Goal: Check status: Check status

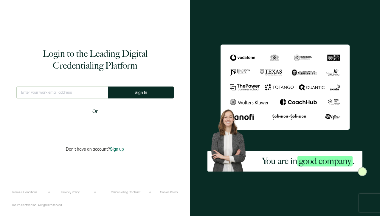
click at [79, 89] on input "text" at bounding box center [62, 92] width 92 height 12
click at [77, 92] on input "text" at bounding box center [62, 92] width 92 height 12
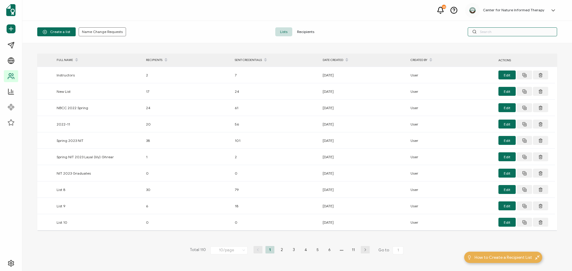
click at [379, 30] on input "text" at bounding box center [511, 31] width 89 height 9
type input "[PERSON_NAME]"
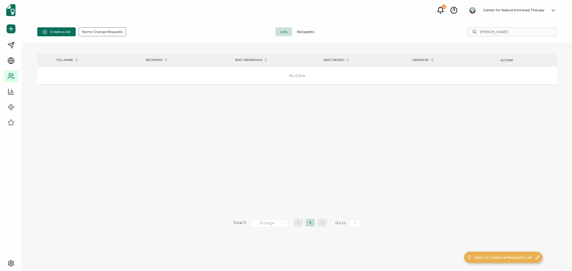
click at [310, 29] on span "Recipients" at bounding box center [305, 31] width 27 height 9
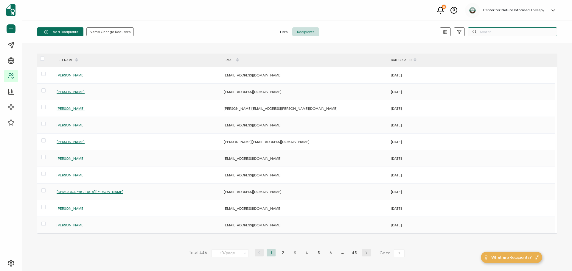
click at [379, 30] on input "text" at bounding box center [511, 31] width 89 height 9
type input "[PERSON_NAME]"
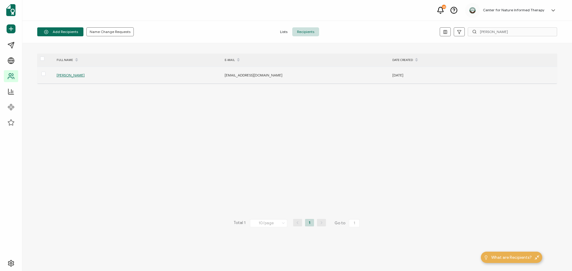
click at [66, 77] on span "[PERSON_NAME]" at bounding box center [71, 75] width 28 height 4
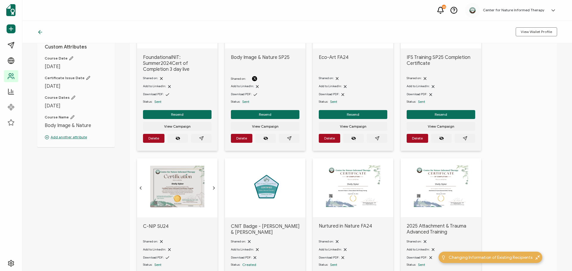
scroll to position [22, 0]
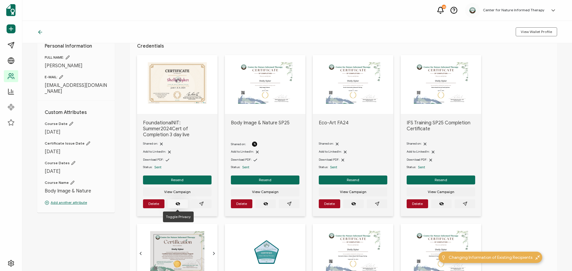
click at [181, 204] on button "button" at bounding box center [177, 203] width 21 height 9
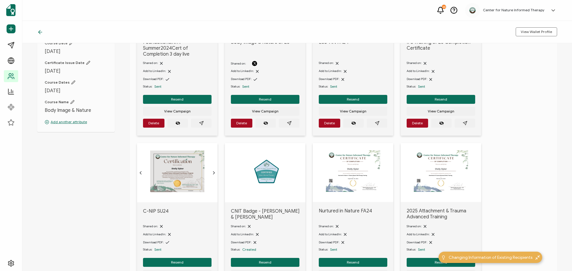
scroll to position [179, 0]
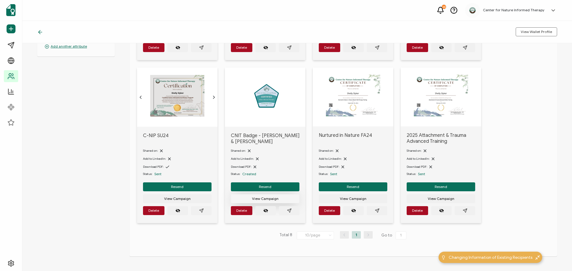
click at [211, 40] on button "View Campaign" at bounding box center [177, 35] width 68 height 9
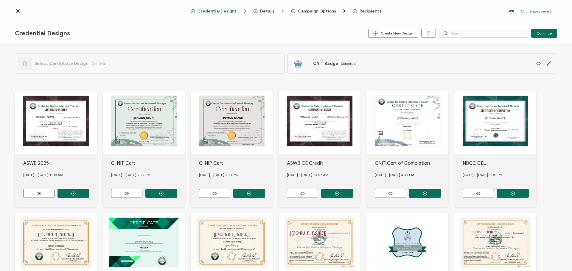
click at [232, 13] on span "Credential Designs" at bounding box center [216, 11] width 39 height 4
click at [17, 10] on icon at bounding box center [17, 11] width 3 height 3
click at [16, 8] on div "Credential Designs Details Campaign Options Recipients All changes saved We sav…" at bounding box center [286, 11] width 572 height 22
click at [19, 11] on icon at bounding box center [18, 11] width 6 height 6
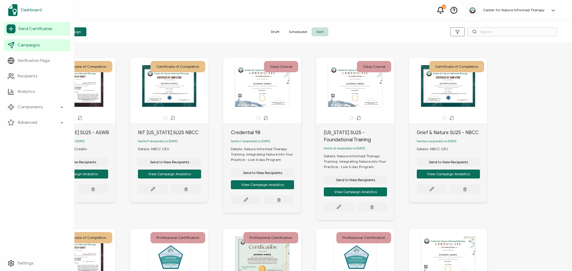
click at [36, 9] on span "Dashboard" at bounding box center [31, 10] width 21 height 6
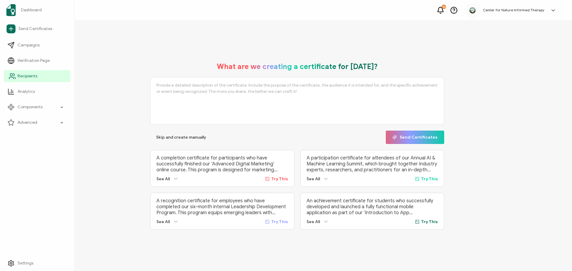
click at [27, 74] on span "Recipients" at bounding box center [28, 76] width 20 height 6
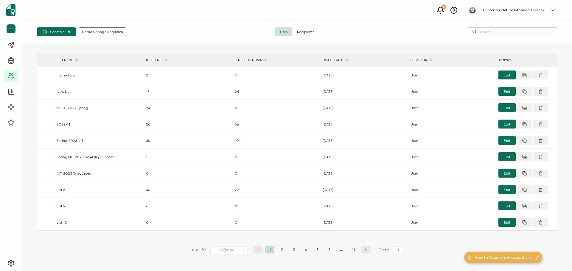
click at [301, 33] on span "Recipients" at bounding box center [305, 31] width 27 height 9
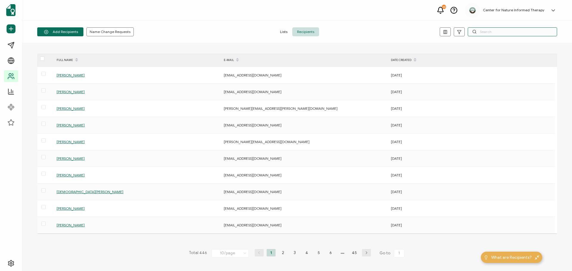
click at [379, 33] on input "text" at bounding box center [511, 31] width 89 height 9
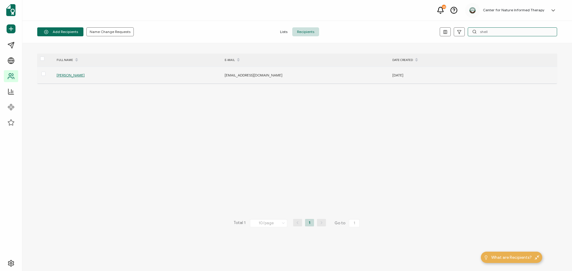
type input "shell"
click at [56, 72] on div "[PERSON_NAME]" at bounding box center [137, 75] width 167 height 7
click at [64, 77] on span "[PERSON_NAME]" at bounding box center [71, 75] width 28 height 4
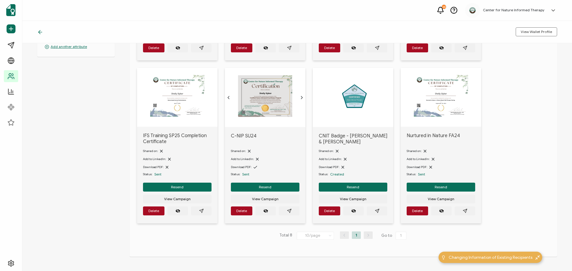
scroll to position [179, 0]
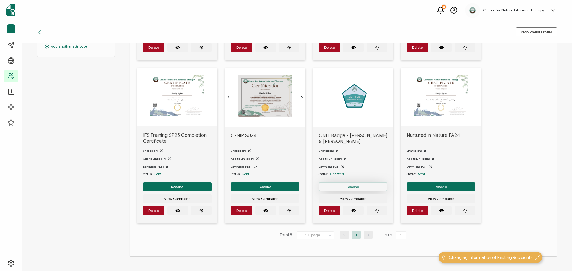
click at [211, 28] on button "Resend" at bounding box center [177, 23] width 68 height 9
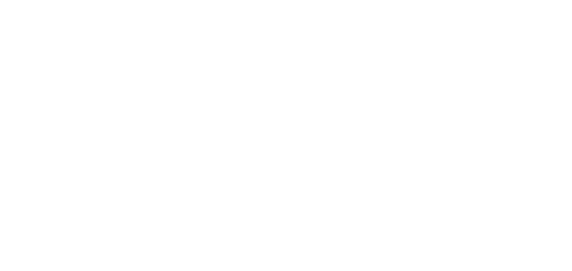
scroll to position [179, 0]
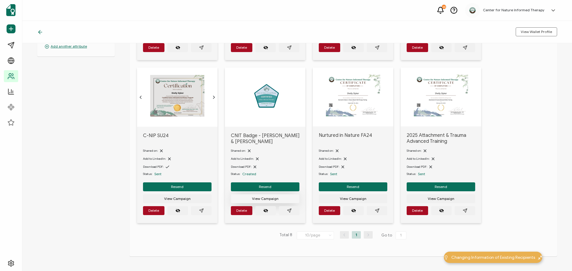
click at [191, 38] on span "View Campaign" at bounding box center [177, 36] width 26 height 4
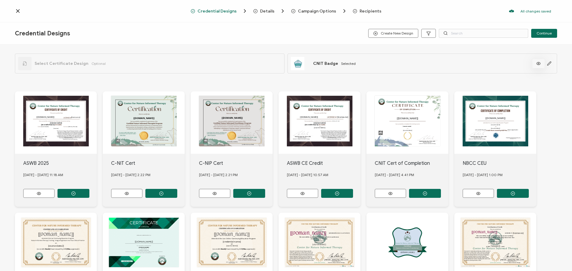
click at [538, 64] on icon at bounding box center [538, 63] width 4 height 3
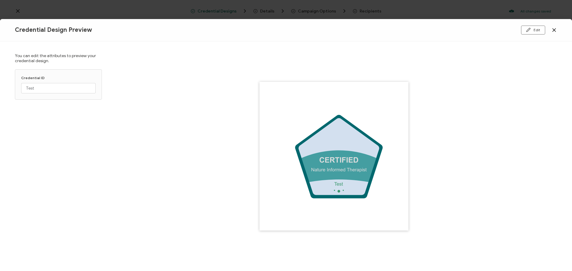
click at [553, 29] on icon at bounding box center [553, 30] width 3 height 3
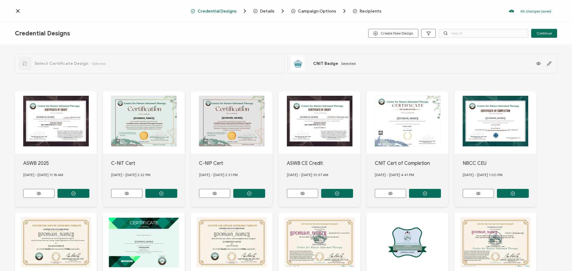
click at [546, 38] on div "Credential Designs Create New Design Continue" at bounding box center [286, 33] width 572 height 22
click at [547, 35] on span "Continue" at bounding box center [543, 34] width 15 height 4
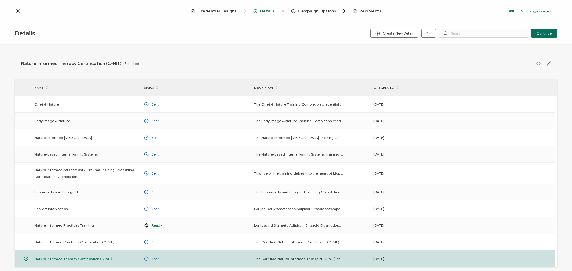
click at [547, 35] on span "Continue" at bounding box center [543, 34] width 15 height 4
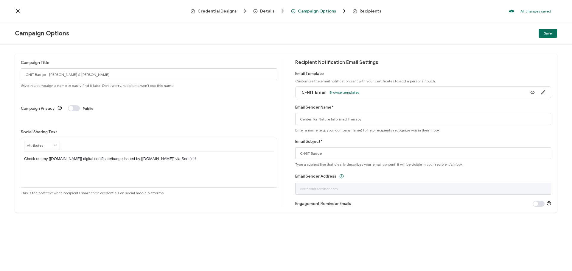
click at [17, 9] on icon at bounding box center [18, 11] width 6 height 6
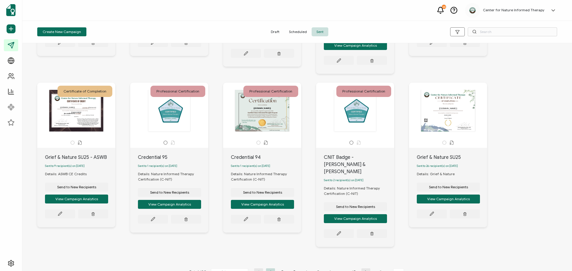
scroll to position [148, 0]
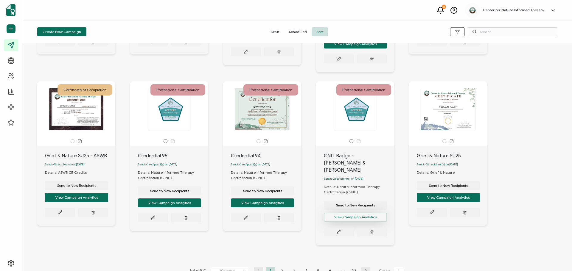
click at [108, 31] on button "View Campaign Analytics" at bounding box center [76, 26] width 63 height 9
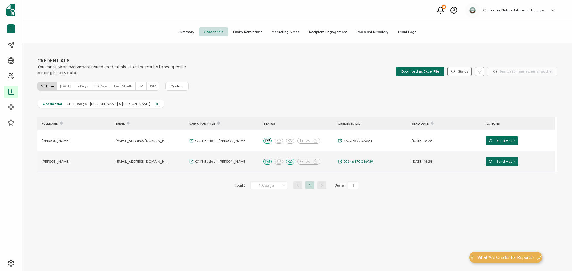
click at [359, 162] on span "92346470016939" at bounding box center [357, 161] width 31 height 5
click at [504, 161] on span "Send Again" at bounding box center [501, 161] width 27 height 9
click at [195, 34] on span "Summary" at bounding box center [186, 31] width 25 height 9
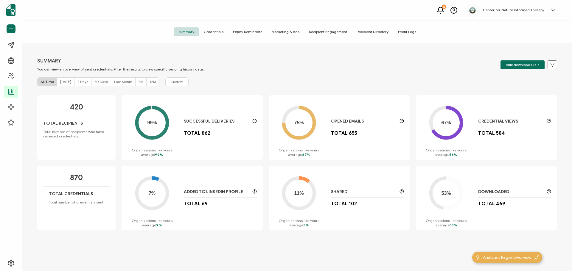
click at [217, 31] on span "Credentials" at bounding box center [213, 31] width 29 height 9
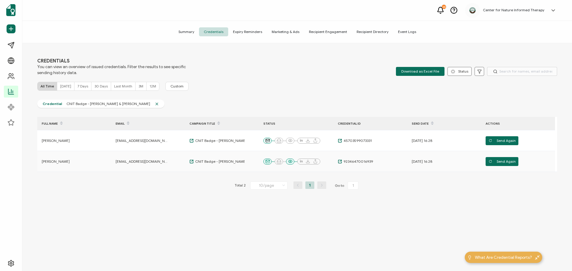
click at [182, 34] on span "Summary" at bounding box center [186, 31] width 25 height 9
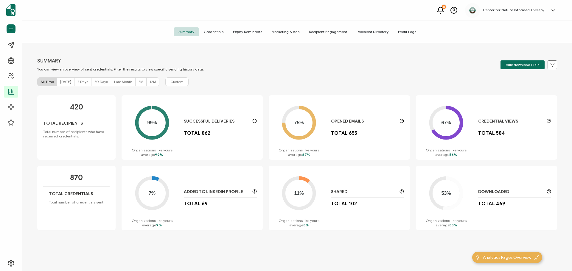
click at [219, 34] on span "Credentials" at bounding box center [213, 31] width 29 height 9
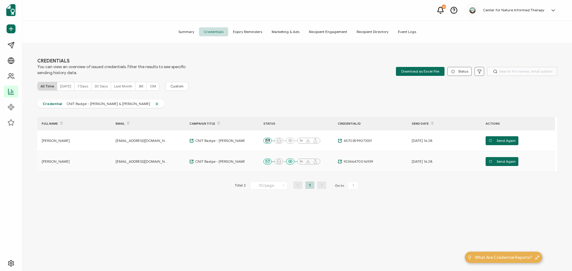
click at [255, 32] on span "Expiry Reminders" at bounding box center [247, 31] width 39 height 9
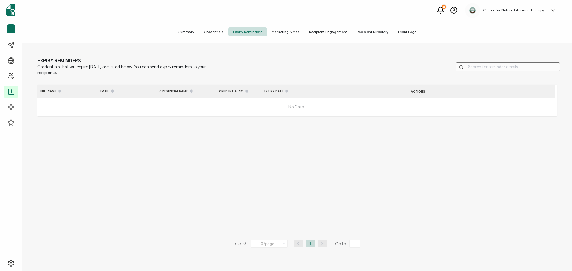
click at [288, 29] on span "Marketing & Ads" at bounding box center [285, 31] width 37 height 9
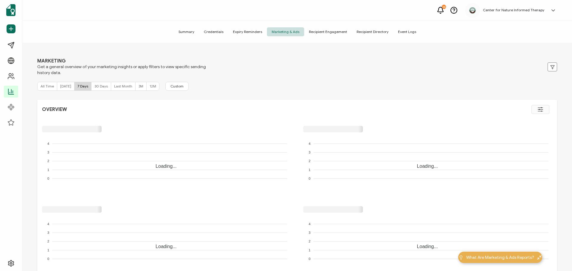
click at [317, 31] on span "Recipient Engagement" at bounding box center [328, 31] width 48 height 9
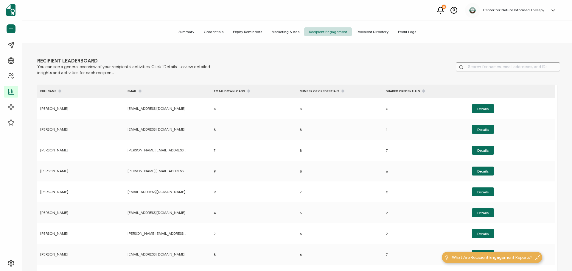
click at [364, 29] on span "Recipient Directory" at bounding box center [372, 31] width 41 height 9
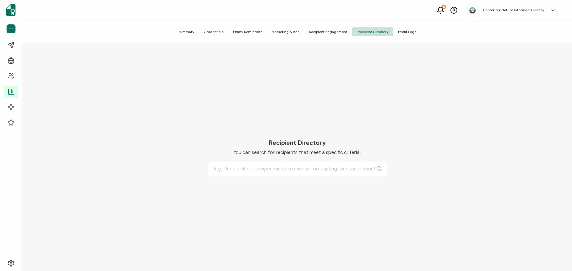
click at [398, 32] on span "Event Logs" at bounding box center [407, 31] width 28 height 9
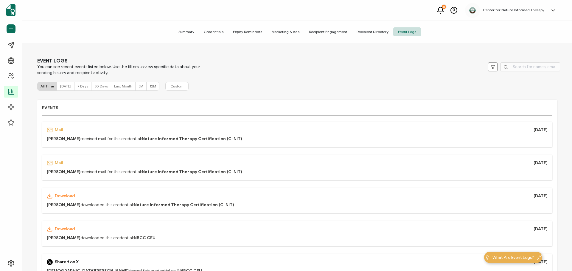
click at [191, 29] on span "Summary" at bounding box center [186, 31] width 25 height 9
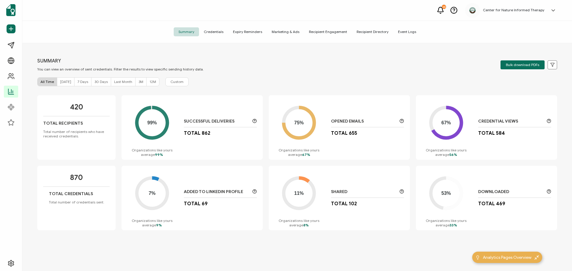
click at [219, 29] on span "Credentials" at bounding box center [213, 31] width 29 height 9
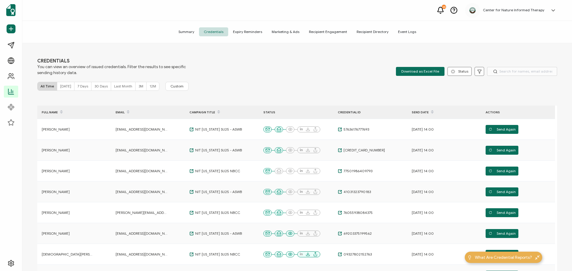
click at [79, 84] on span "7 Days" at bounding box center [82, 86] width 11 height 4
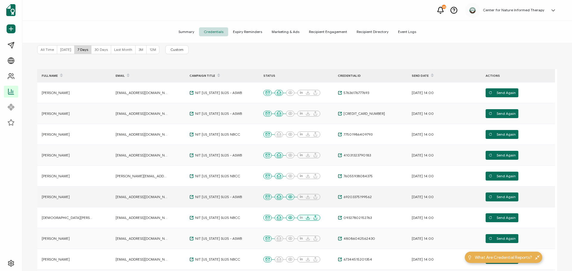
scroll to position [12, 0]
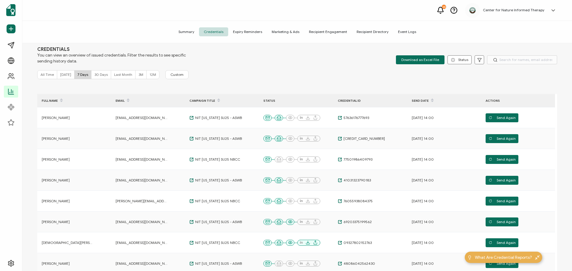
click at [431, 103] on icon at bounding box center [432, 102] width 3 height 3
click at [501, 61] on input "text" at bounding box center [522, 59] width 70 height 9
click at [48, 73] on span "All Time" at bounding box center [46, 74] width 13 height 4
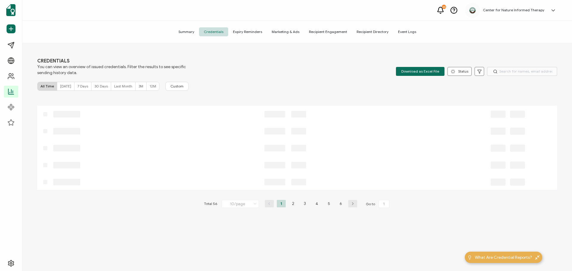
scroll to position [0, 0]
click at [534, 73] on input "text" at bounding box center [522, 71] width 70 height 9
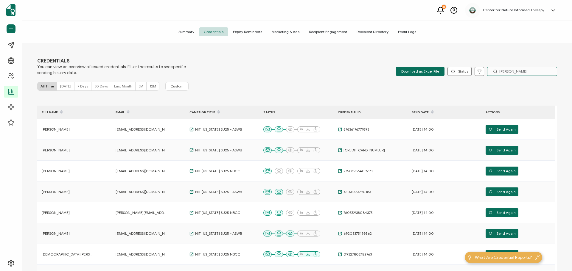
type input "[PERSON_NAME]"
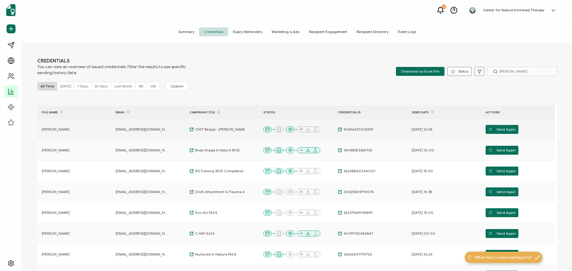
click at [422, 130] on span "08/17/2025 16:28" at bounding box center [421, 129] width 21 height 5
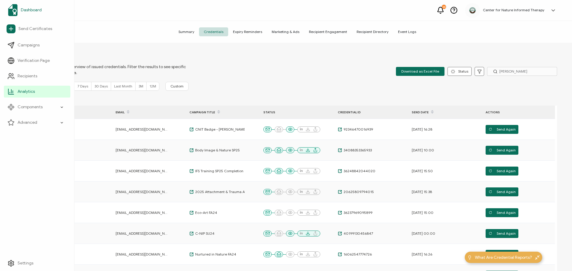
click at [28, 8] on span "Dashboard" at bounding box center [31, 10] width 21 height 6
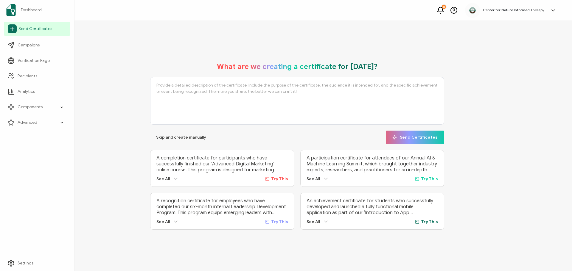
click at [10, 26] on icon at bounding box center [12, 28] width 9 height 9
click at [42, 27] on span "Send Certificates" at bounding box center [35, 29] width 34 height 6
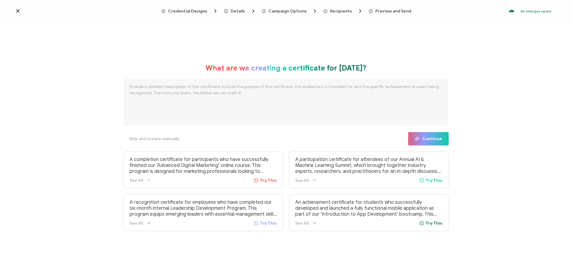
click at [19, 11] on icon at bounding box center [18, 11] width 6 height 6
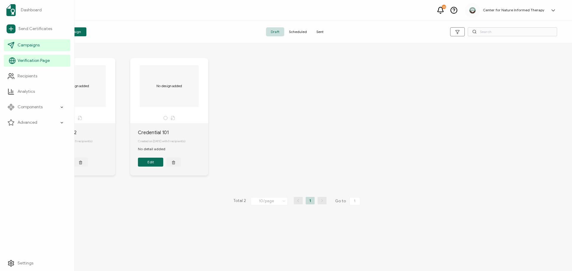
click at [41, 62] on span "Verification Page" at bounding box center [34, 61] width 32 height 6
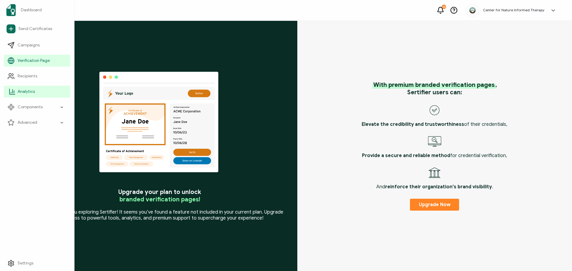
click at [22, 90] on span "Analytics" at bounding box center [26, 92] width 17 height 6
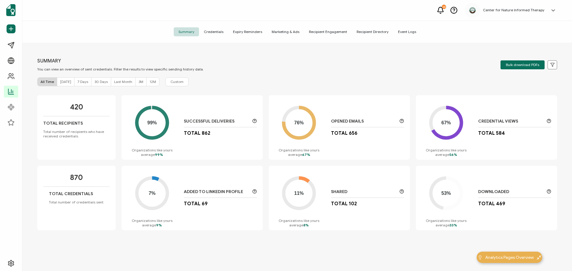
click at [61, 80] on span "Today" at bounding box center [65, 81] width 11 height 4
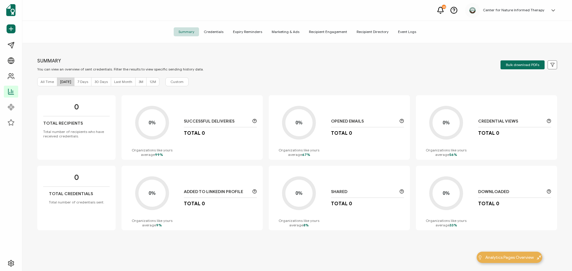
click at [80, 82] on span "7 Days" at bounding box center [82, 81] width 11 height 4
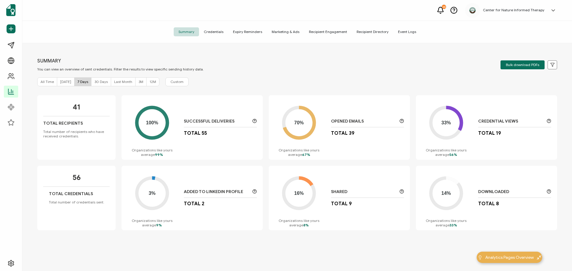
click at [224, 33] on span "Credentials" at bounding box center [213, 31] width 29 height 9
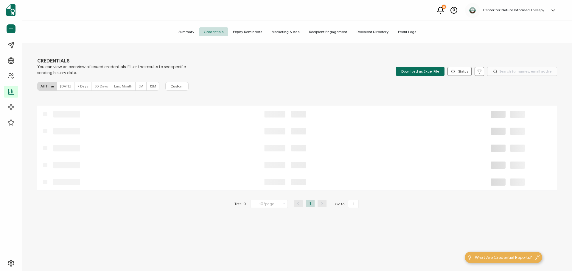
click at [85, 86] on span "7 Days" at bounding box center [82, 86] width 11 height 4
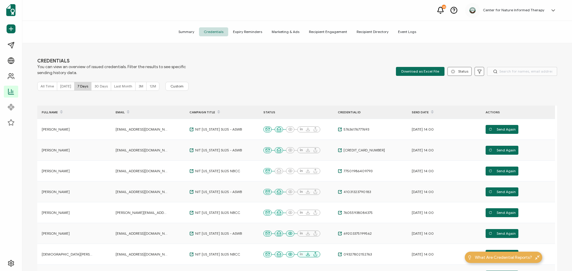
click at [427, 112] on div "Send Date" at bounding box center [437, 112] width 60 height 10
click at [99, 88] on span "30 Days" at bounding box center [100, 86] width 13 height 4
click at [433, 113] on span at bounding box center [431, 112] width 7 height 10
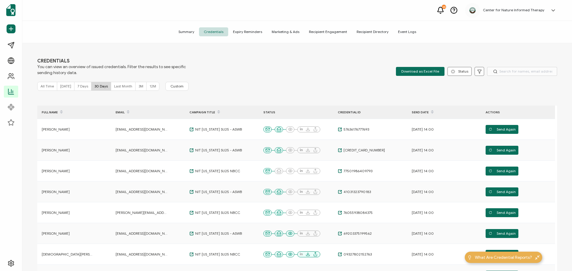
click at [433, 113] on span at bounding box center [431, 112] width 7 height 10
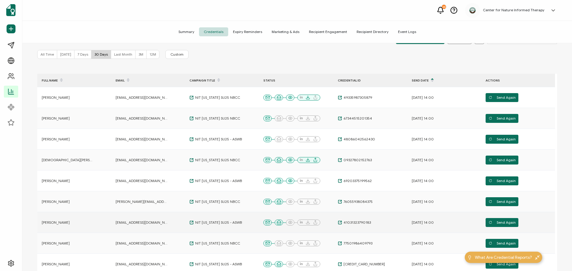
scroll to position [12, 0]
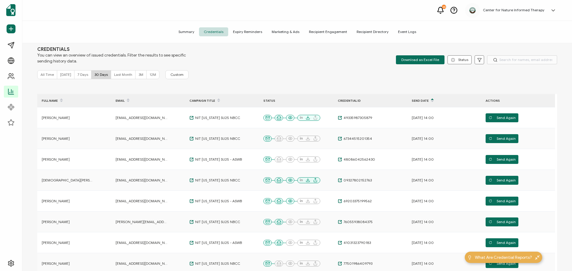
click at [81, 75] on span "7 Days" at bounding box center [82, 74] width 11 height 4
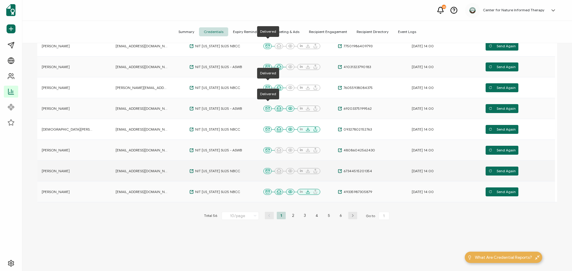
scroll to position [131, 0]
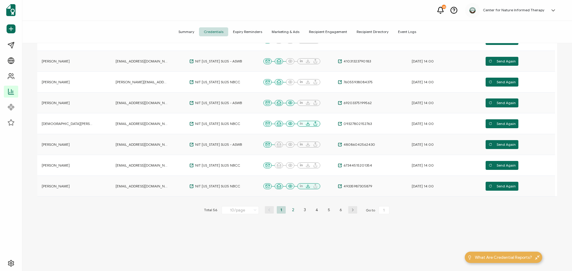
click at [292, 212] on li "2" at bounding box center [292, 209] width 9 height 7
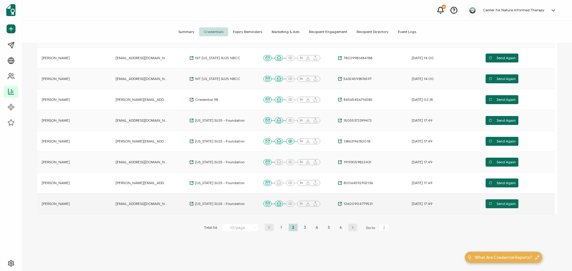
scroll to position [119, 0]
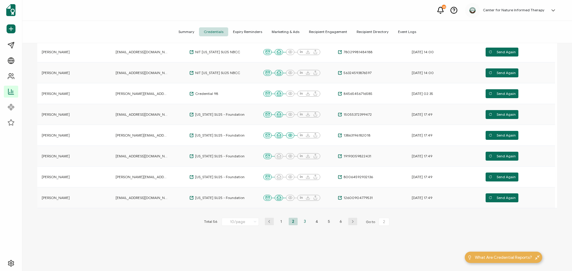
click at [303, 222] on li "3" at bounding box center [304, 221] width 9 height 7
click at [315, 222] on li "4" at bounding box center [316, 221] width 9 height 7
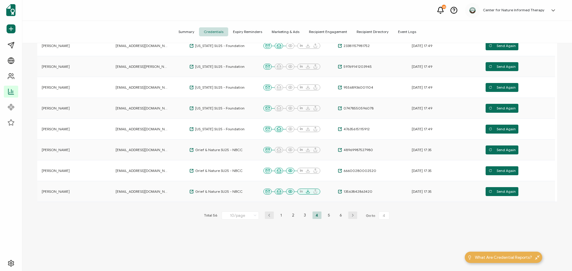
scroll to position [131, 0]
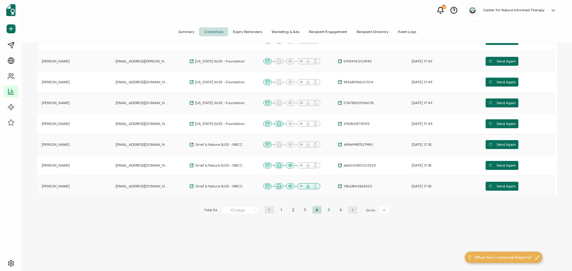
click at [327, 211] on li "5" at bounding box center [328, 209] width 9 height 7
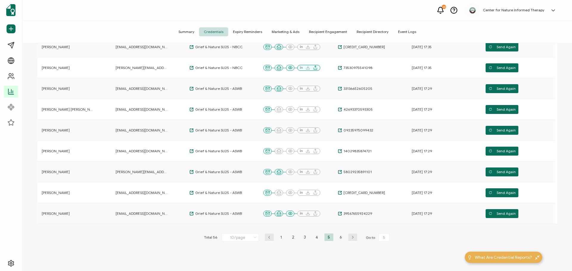
scroll to position [119, 0]
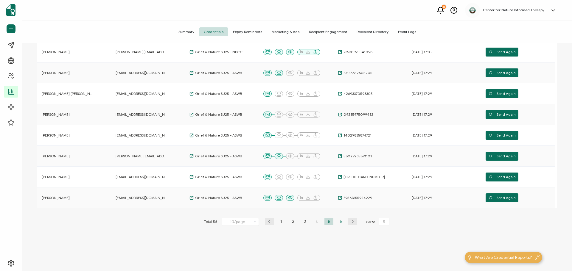
click at [339, 223] on li "6" at bounding box center [340, 221] width 9 height 7
type input "6"
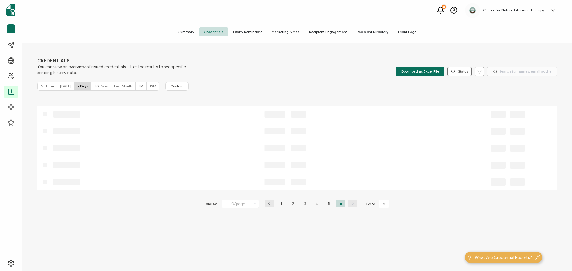
scroll to position [0, 0]
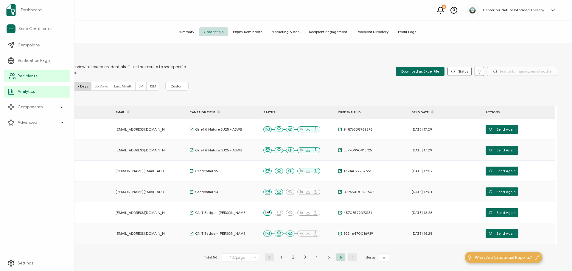
click at [35, 76] on span "Recipients" at bounding box center [28, 76] width 20 height 6
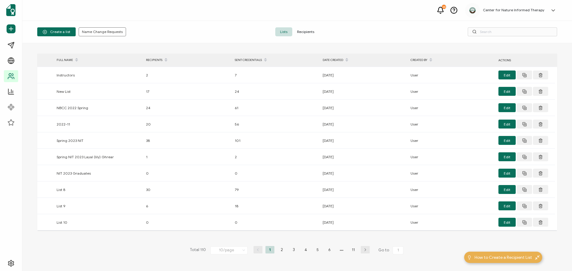
click at [303, 28] on span "Recipients" at bounding box center [305, 31] width 27 height 9
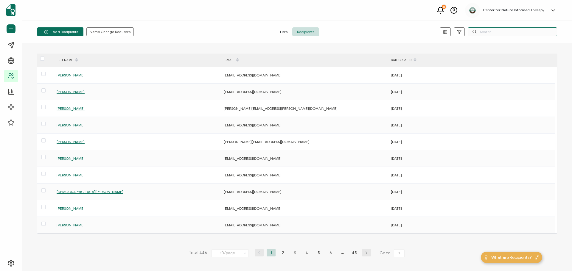
click at [492, 33] on input "text" at bounding box center [511, 31] width 89 height 9
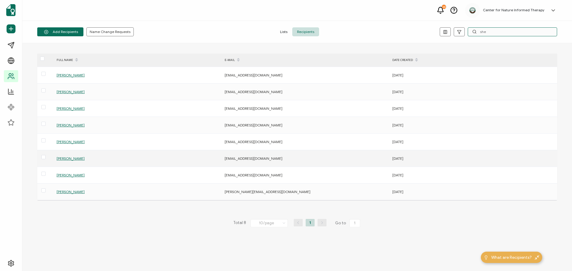
type input "she"
click at [72, 158] on span "[PERSON_NAME]" at bounding box center [71, 158] width 28 height 4
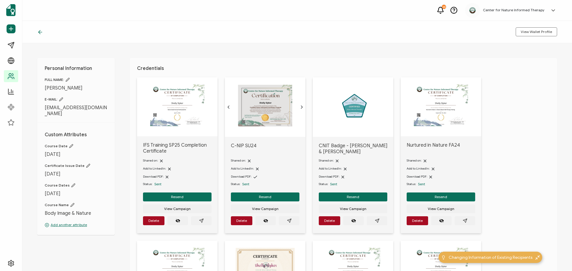
scroll to position [30, 0]
